Goal: Information Seeking & Learning: Learn about a topic

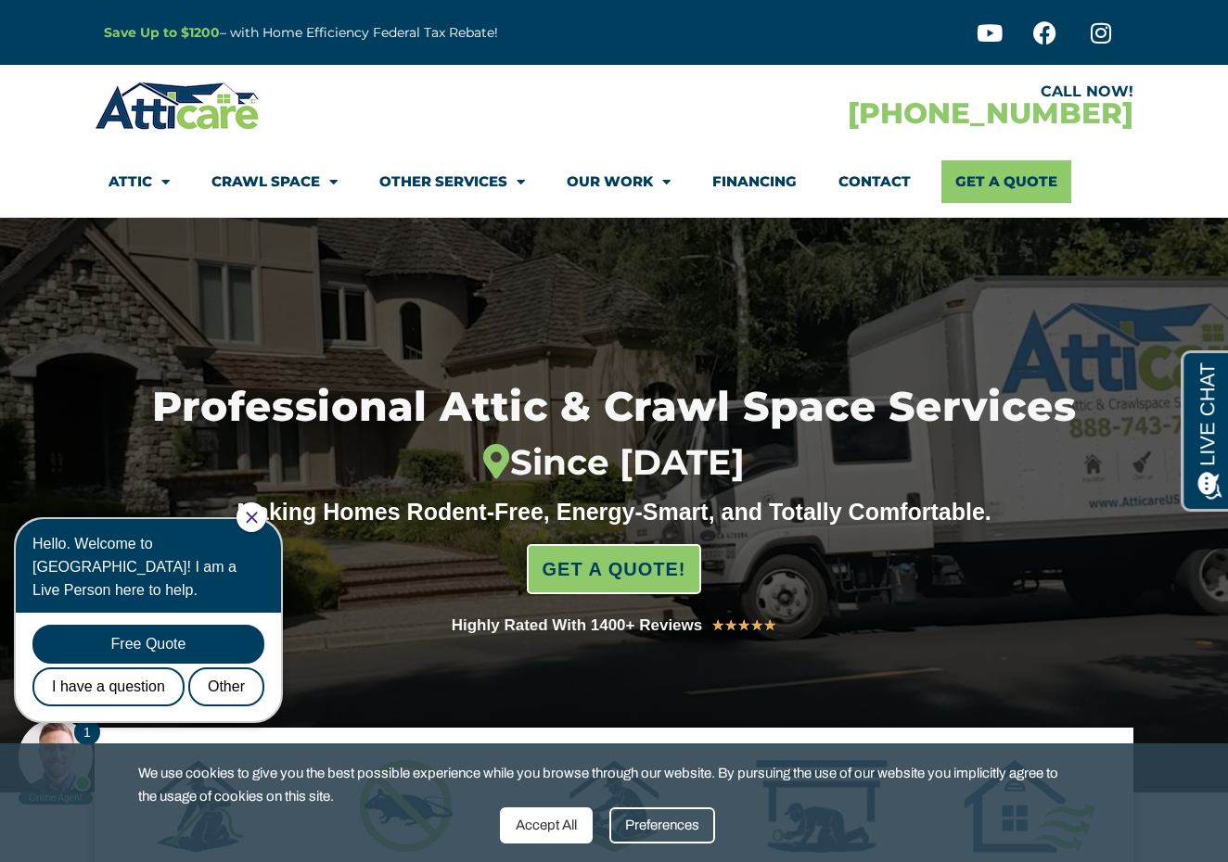
click at [741, 182] on link "Financing" at bounding box center [754, 181] width 84 height 43
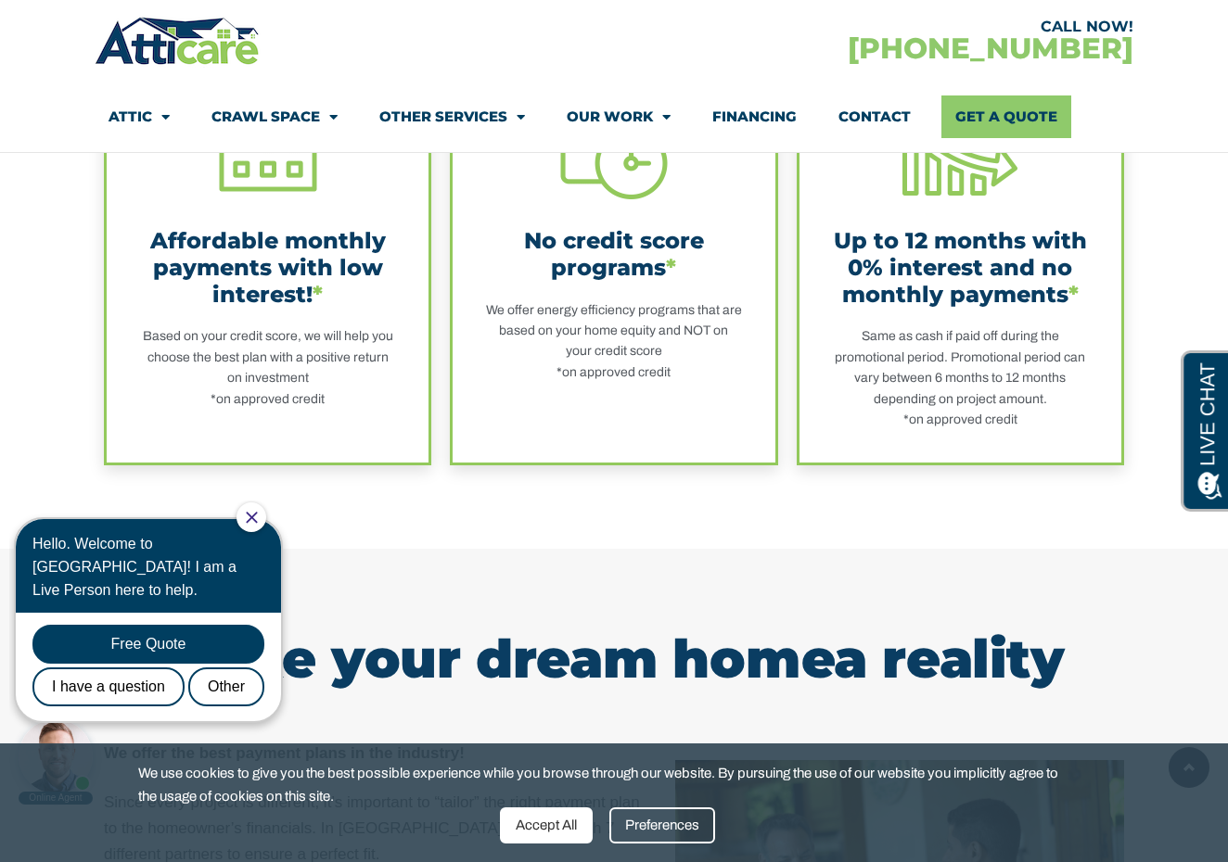
scroll to position [639, 0]
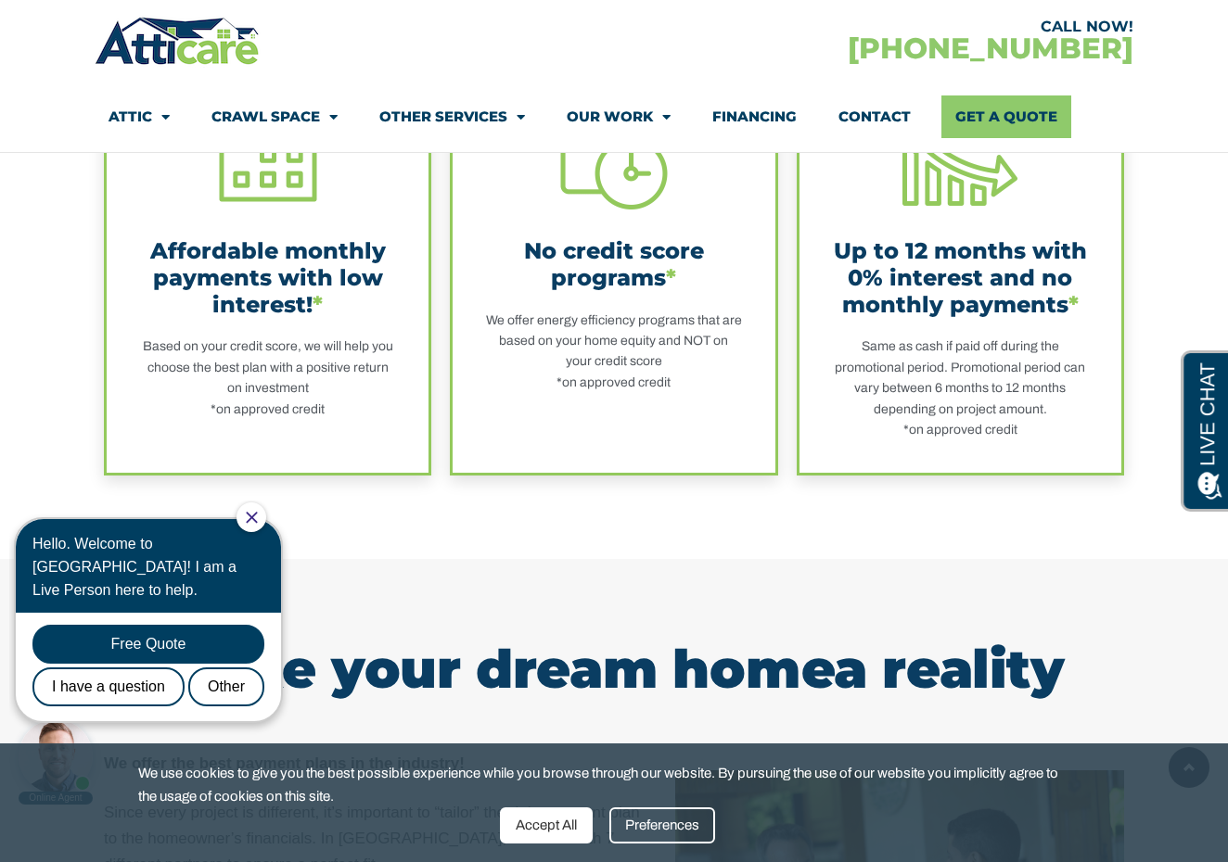
click at [258, 517] on icon "Close Chat" at bounding box center [252, 518] width 12 height 12
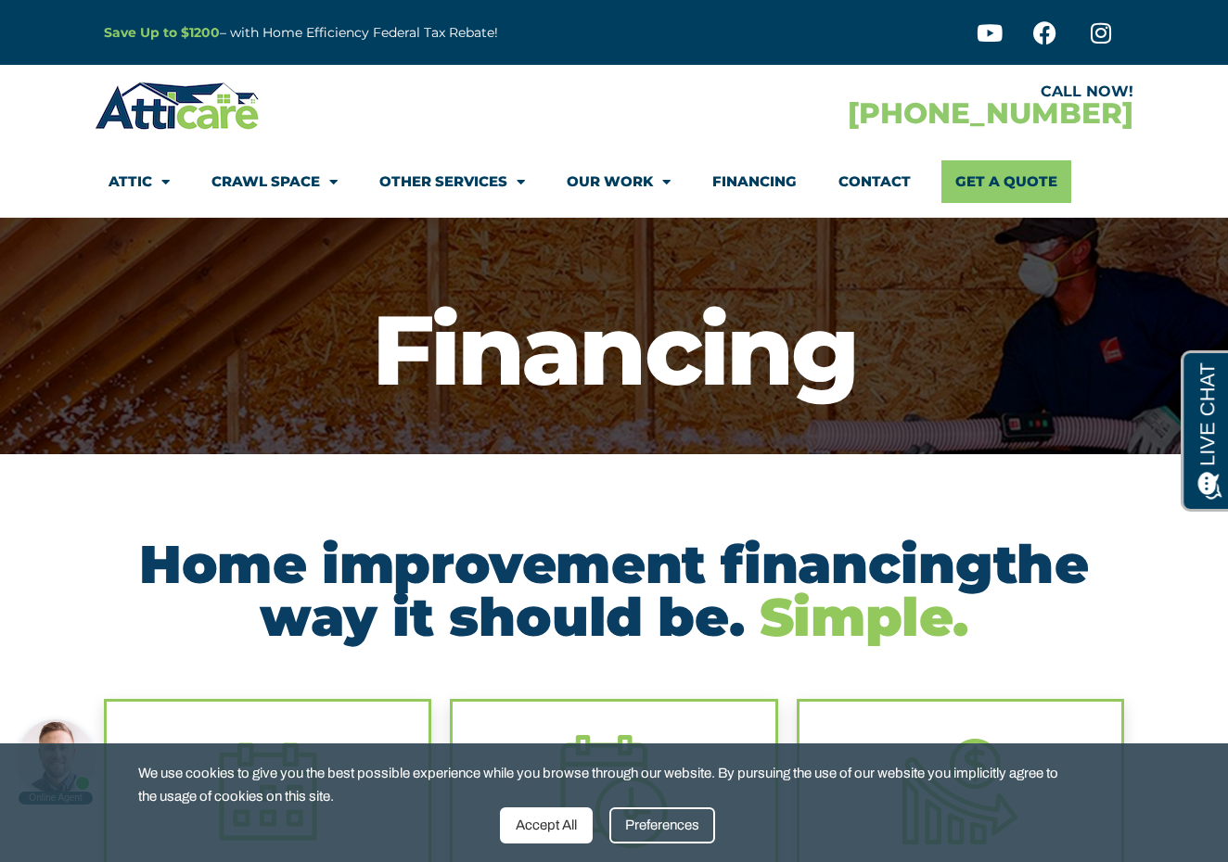
scroll to position [0, 0]
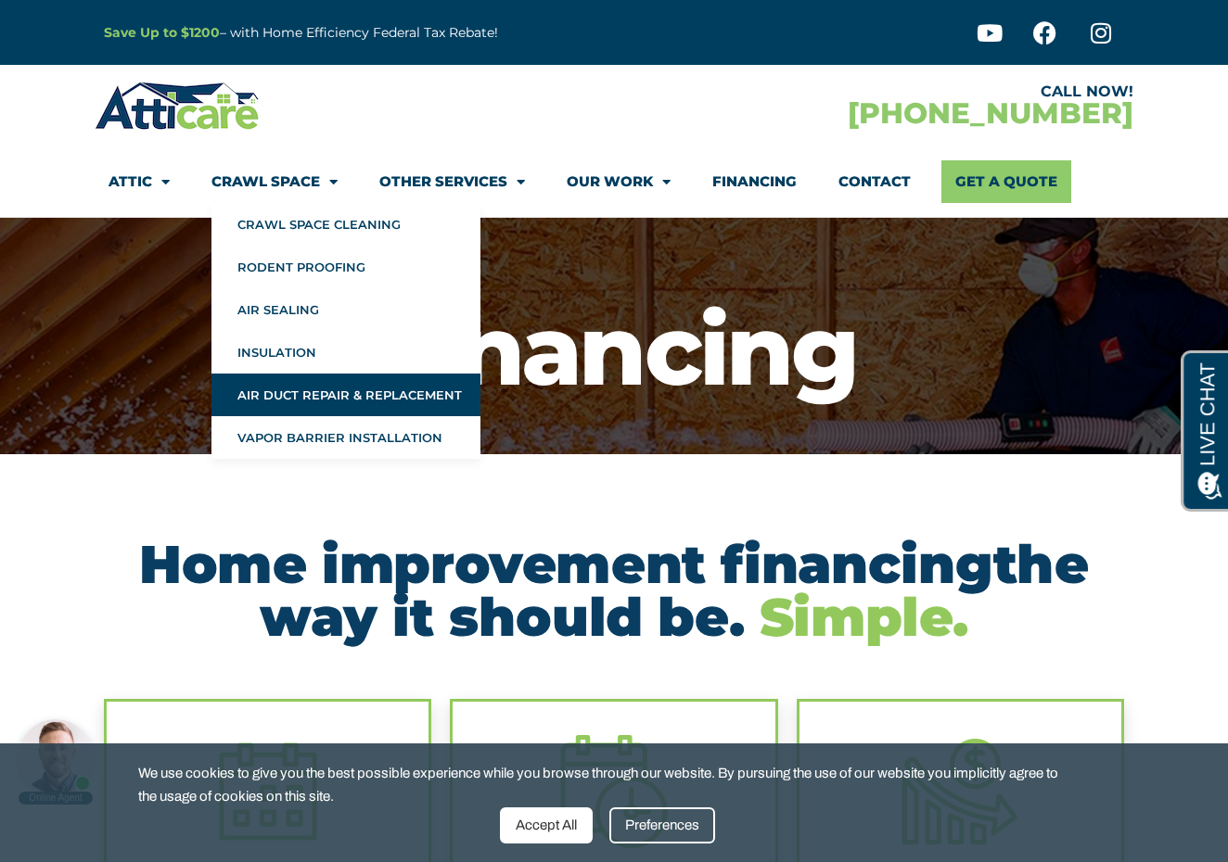
click at [321, 404] on link "Air Duct Repair & Replacement" at bounding box center [345, 395] width 269 height 43
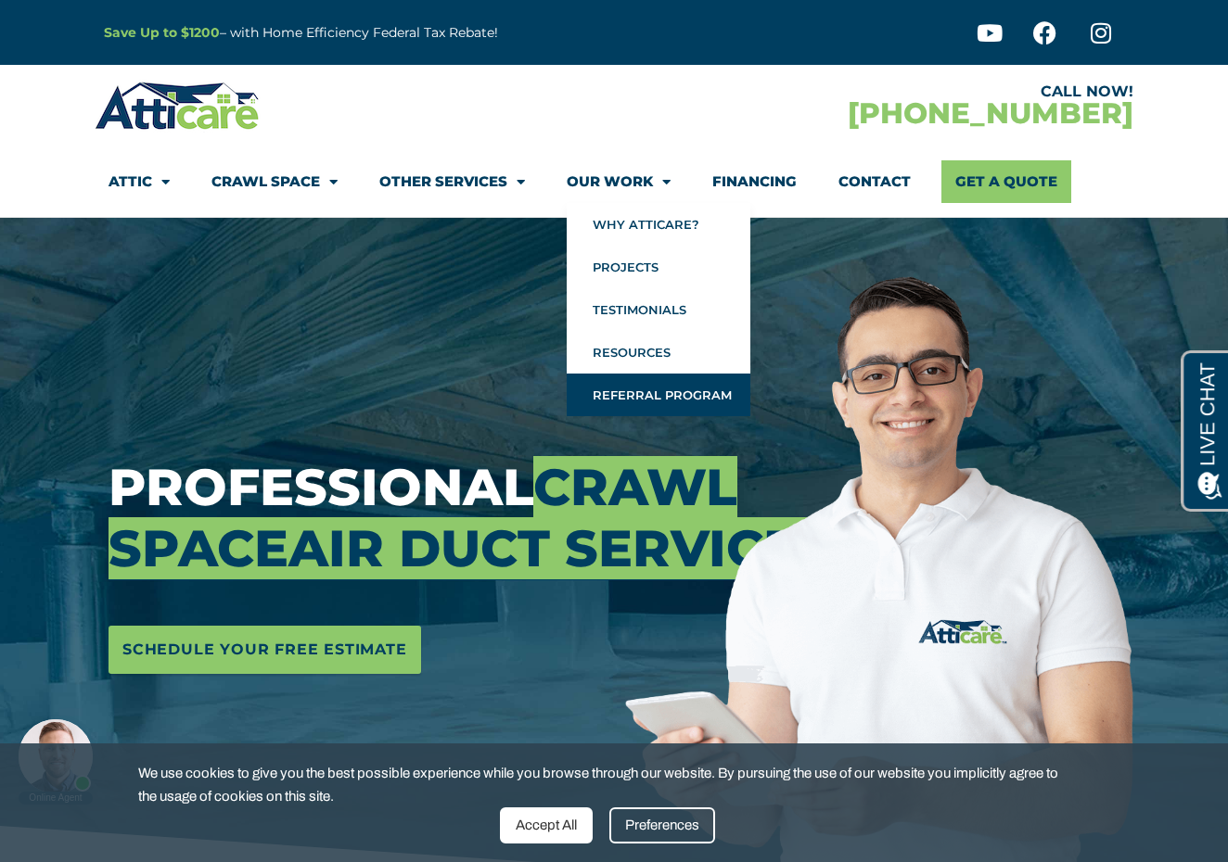
click at [637, 399] on link "Referral Program" at bounding box center [659, 395] width 184 height 43
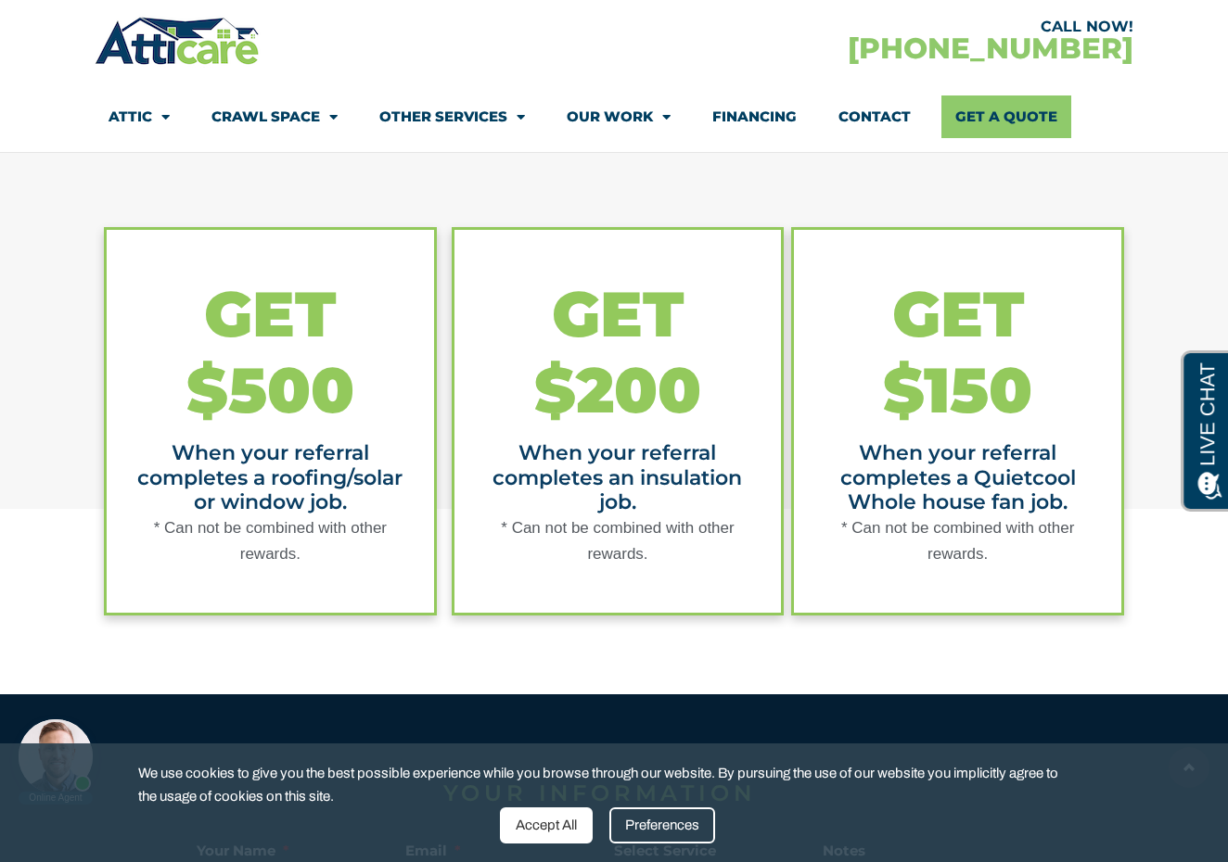
scroll to position [1361, 0]
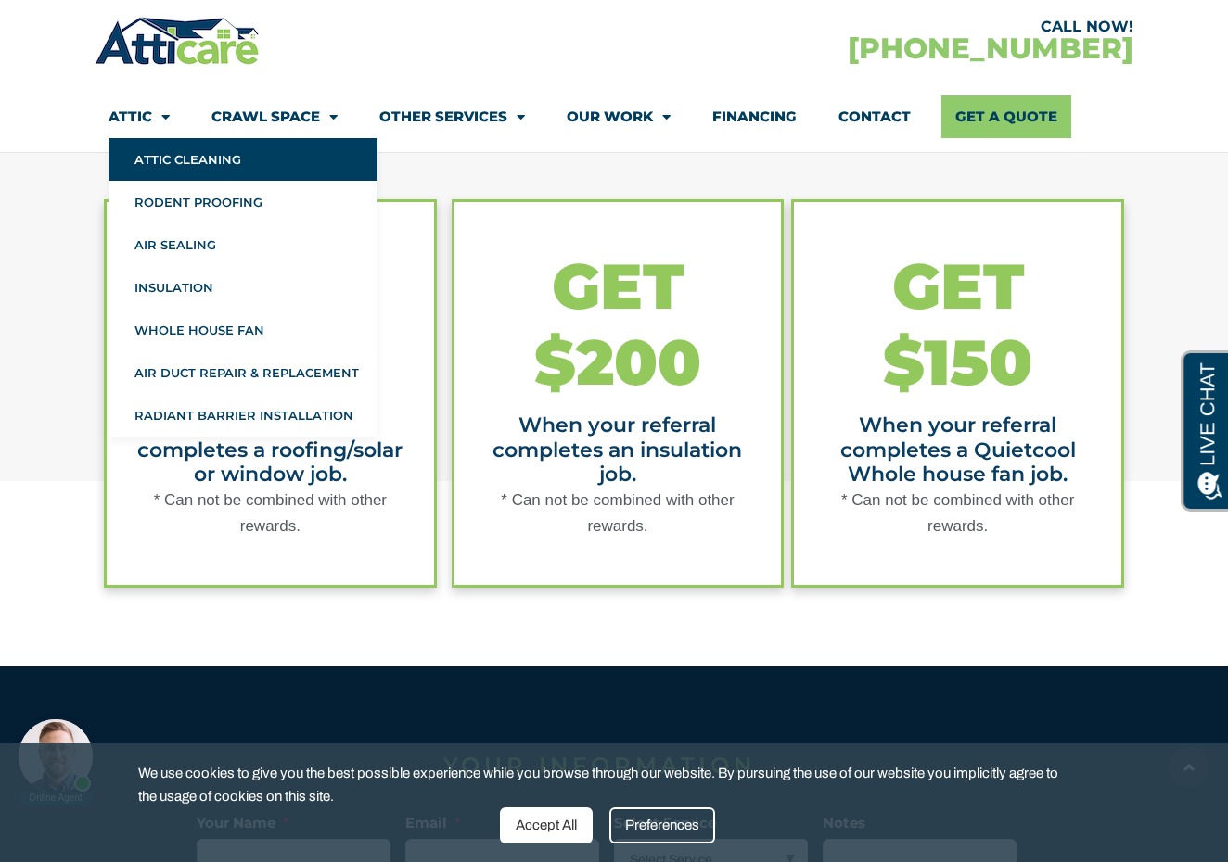
click at [152, 160] on link "Attic Cleaning" at bounding box center [242, 159] width 269 height 43
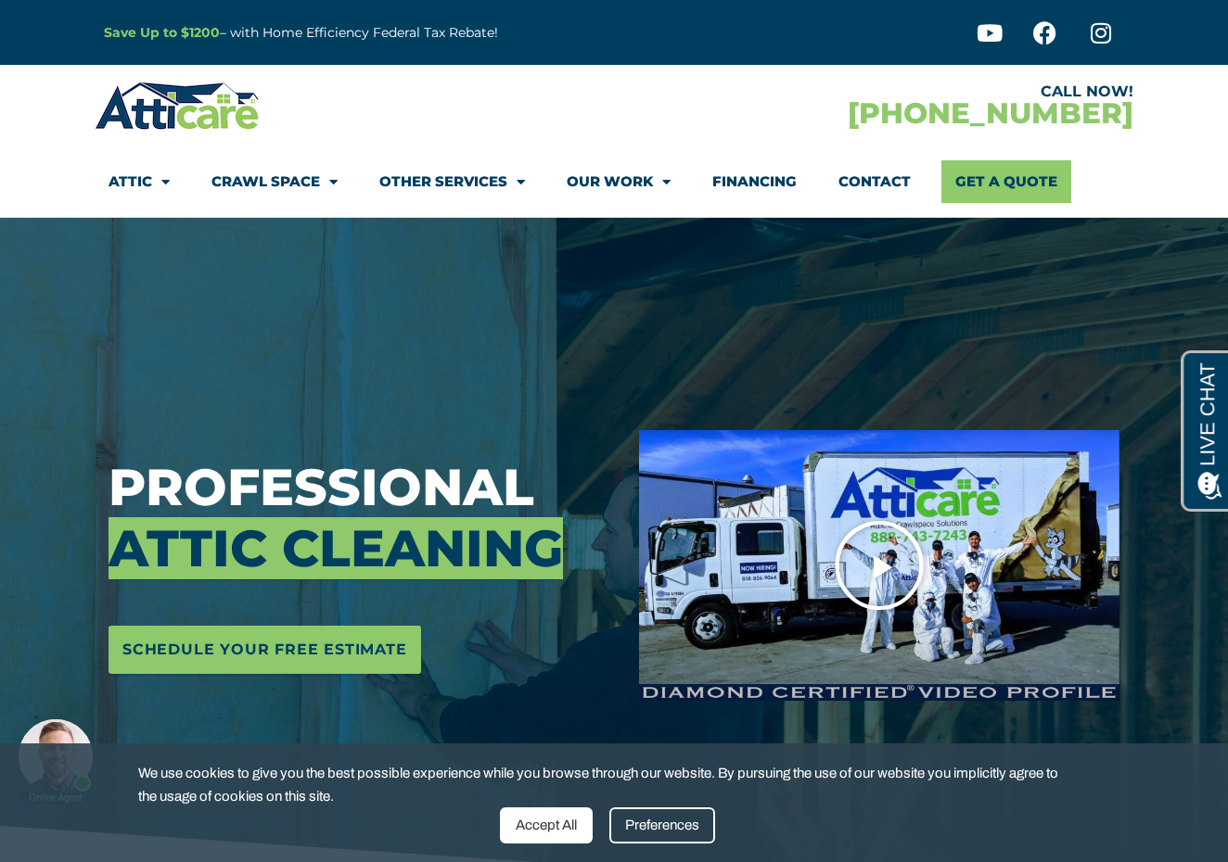
click at [855, 592] on icon "Play Video" at bounding box center [879, 565] width 93 height 93
